Goal: Find specific page/section: Find specific page/section

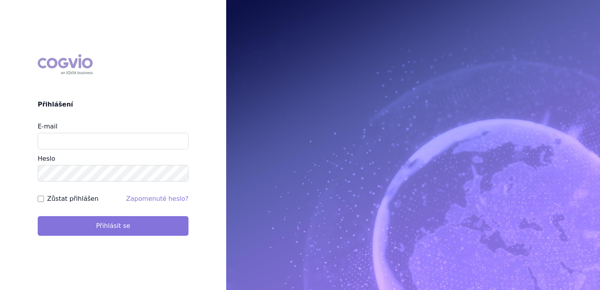
type input "[EMAIL_ADDRESS][DOMAIN_NAME]"
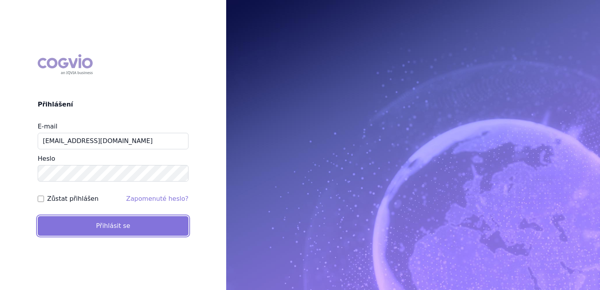
click at [111, 230] on button "Přihlásit se" at bounding box center [113, 226] width 151 height 20
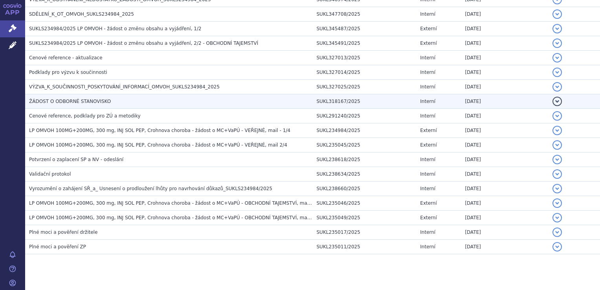
scroll to position [250, 0]
